Goal: Transaction & Acquisition: Purchase product/service

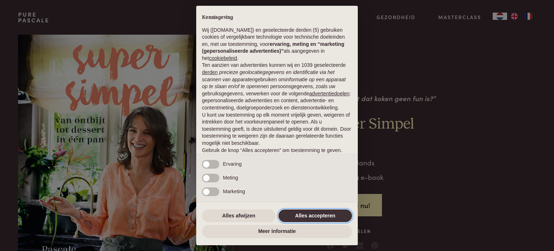
click at [301, 213] on button "Alles accepteren" at bounding box center [316, 215] width 74 height 13
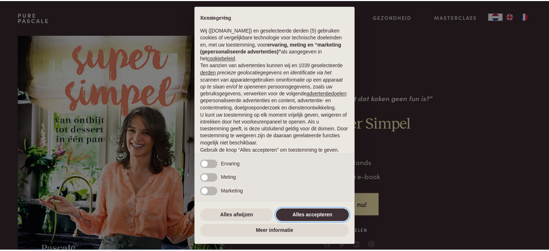
scroll to position [39, 0]
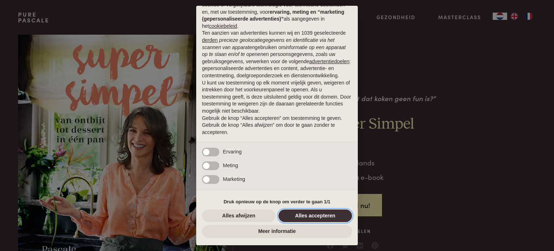
click at [330, 216] on button "Alles accepteren" at bounding box center [316, 215] width 74 height 13
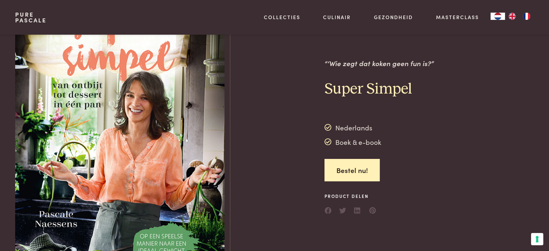
scroll to position [0, 0]
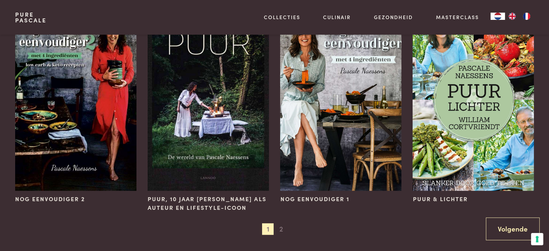
scroll to position [721, 0]
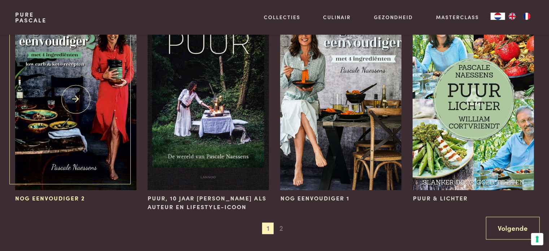
click at [123, 143] on img at bounding box center [75, 98] width 121 height 181
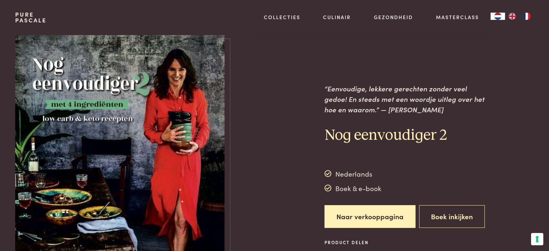
click at [114, 139] on img at bounding box center [119, 172] width 209 height 279
